Goal: Information Seeking & Learning: Learn about a topic

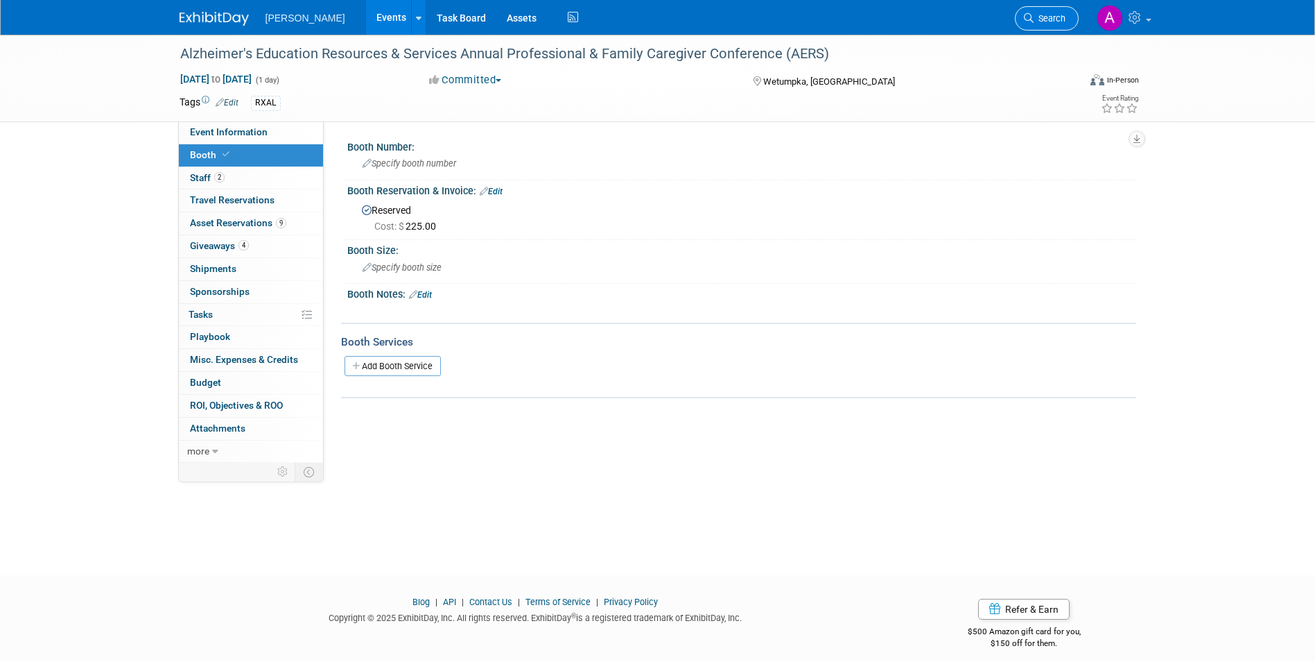
click at [1060, 15] on span "Search" at bounding box center [1050, 18] width 32 height 10
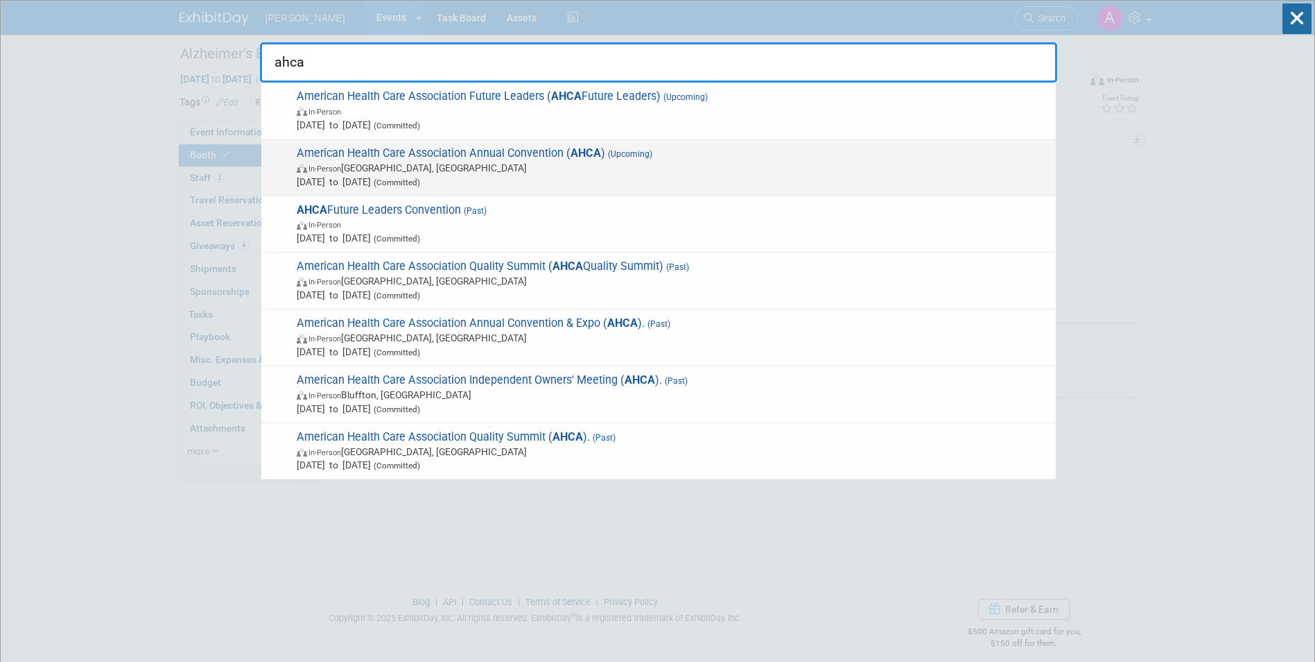
type input "ahca"
click at [457, 170] on span "In-Person Las Vegas, NV" at bounding box center [673, 168] width 752 height 14
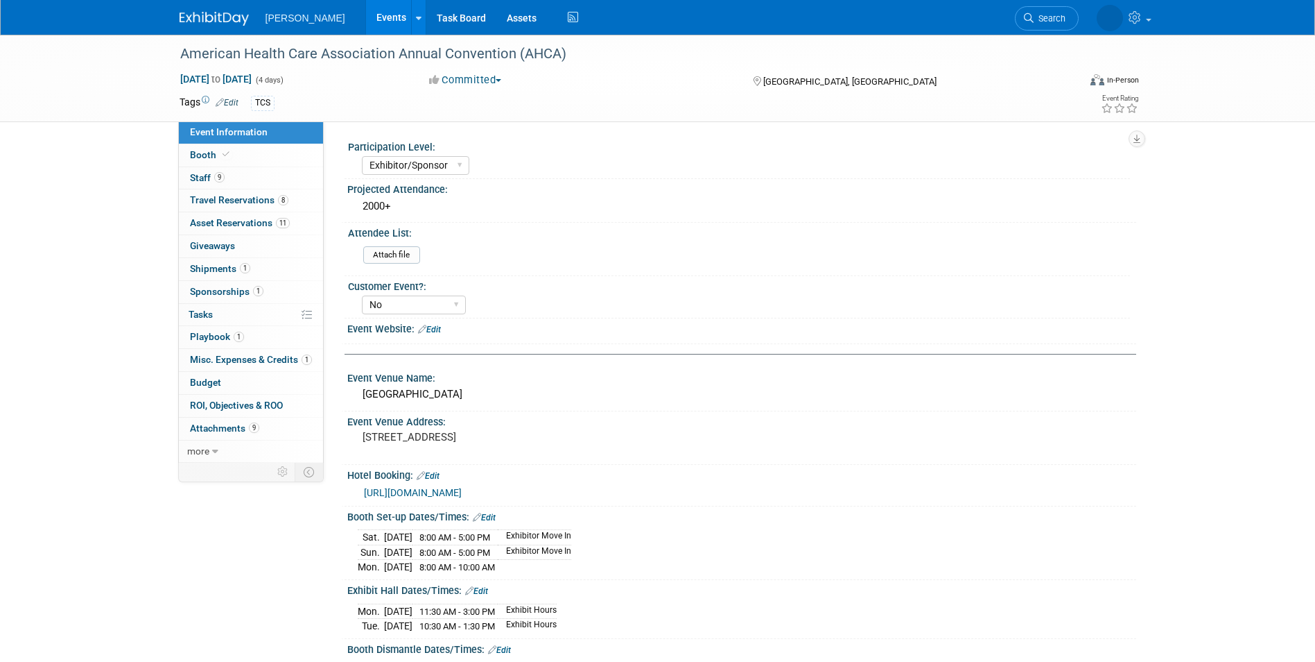
select select "Exhibitor/Sponsor"
select select "No"
click at [234, 226] on span "Asset Reservations 11" at bounding box center [240, 222] width 100 height 11
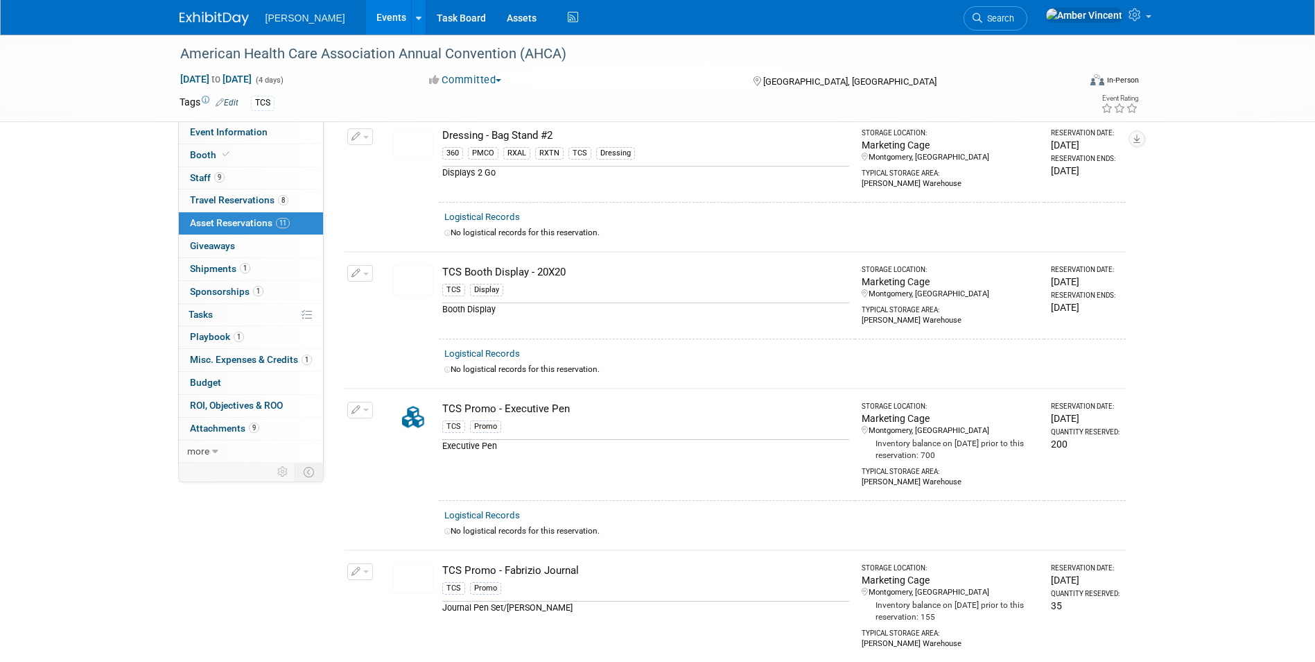
scroll to position [485, 0]
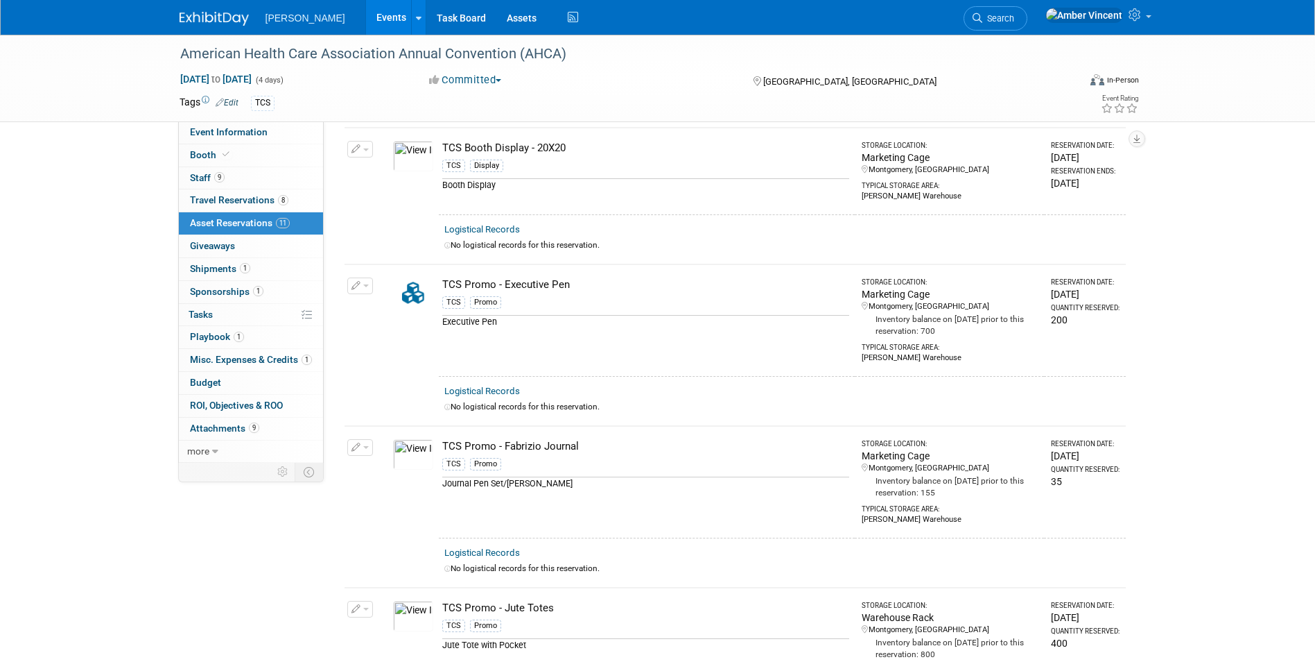
click at [403, 167] on img at bounding box center [413, 156] width 40 height 31
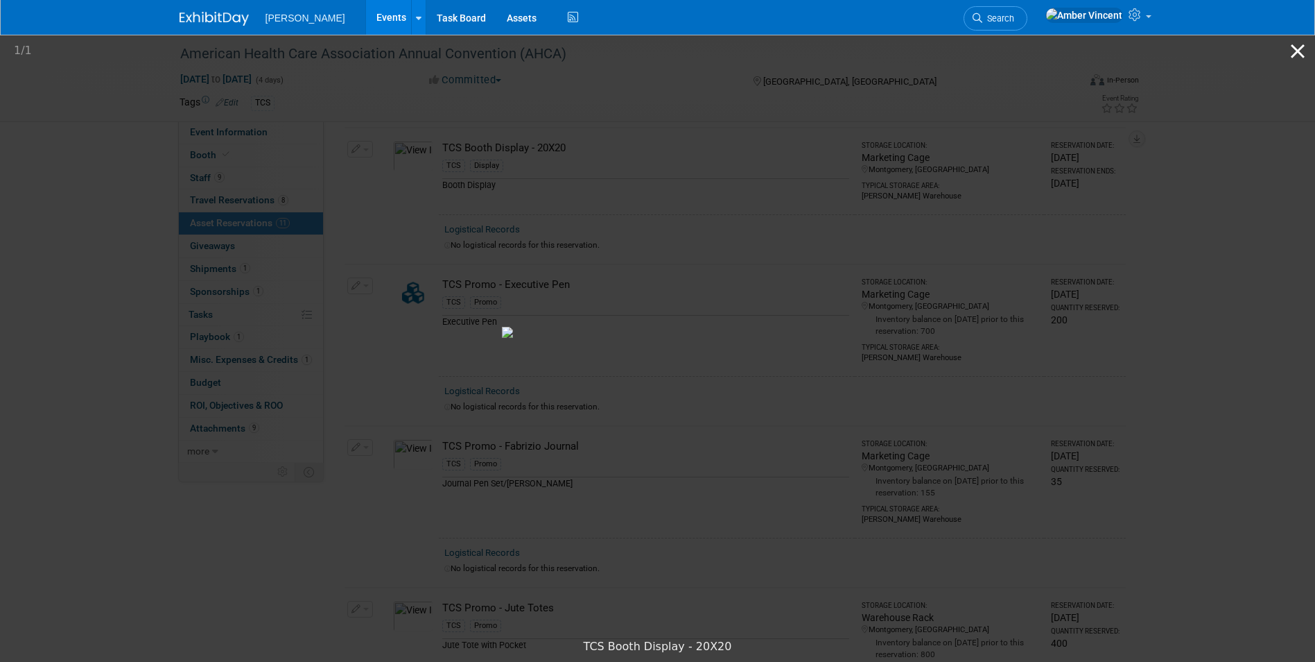
click at [1301, 58] on button "Close gallery" at bounding box center [1298, 51] width 35 height 33
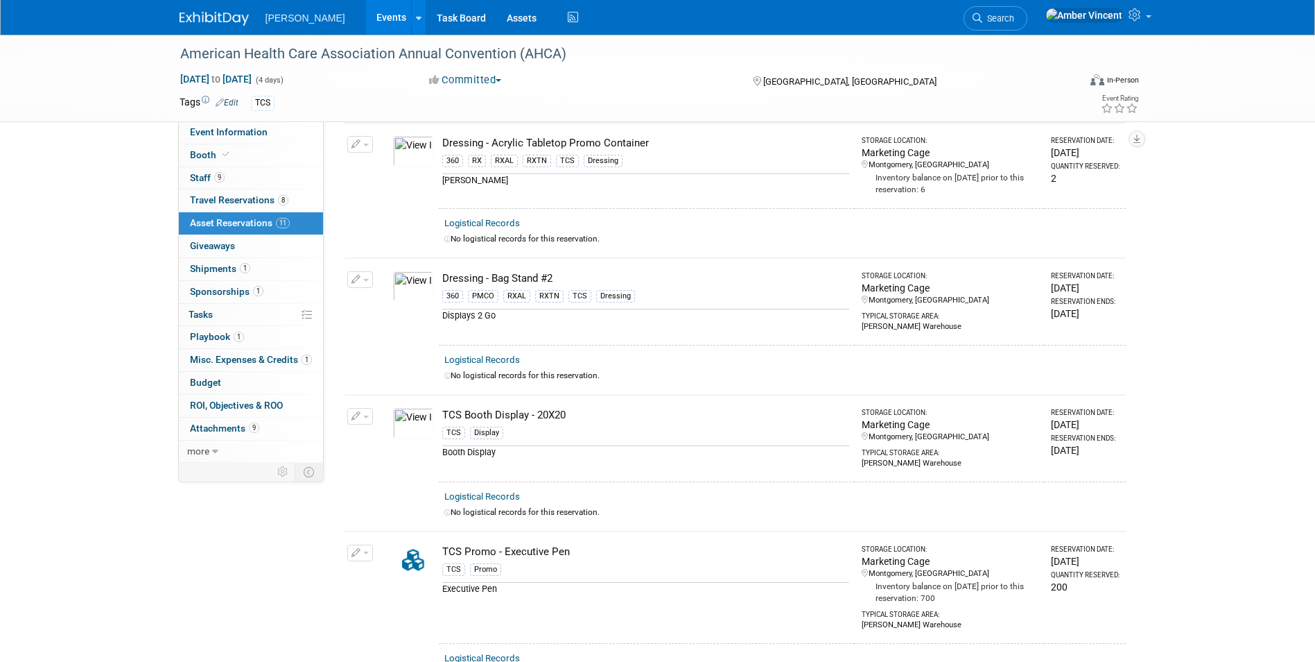
scroll to position [139, 0]
